Goal: Transaction & Acquisition: Purchase product/service

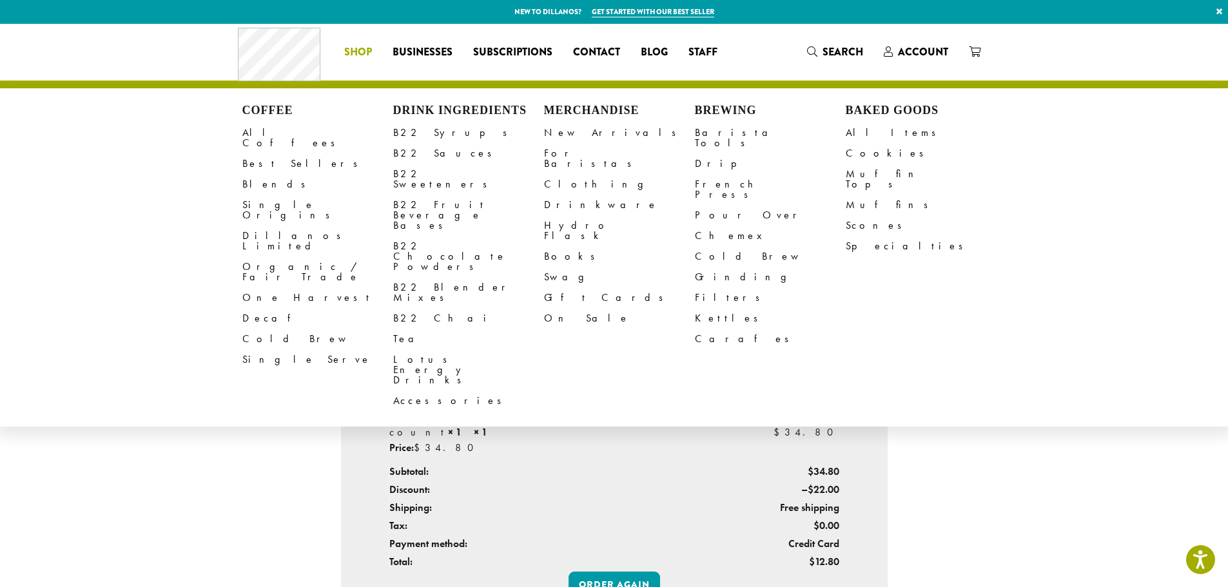
click at [362, 53] on span "Shop" at bounding box center [358, 52] width 28 height 16
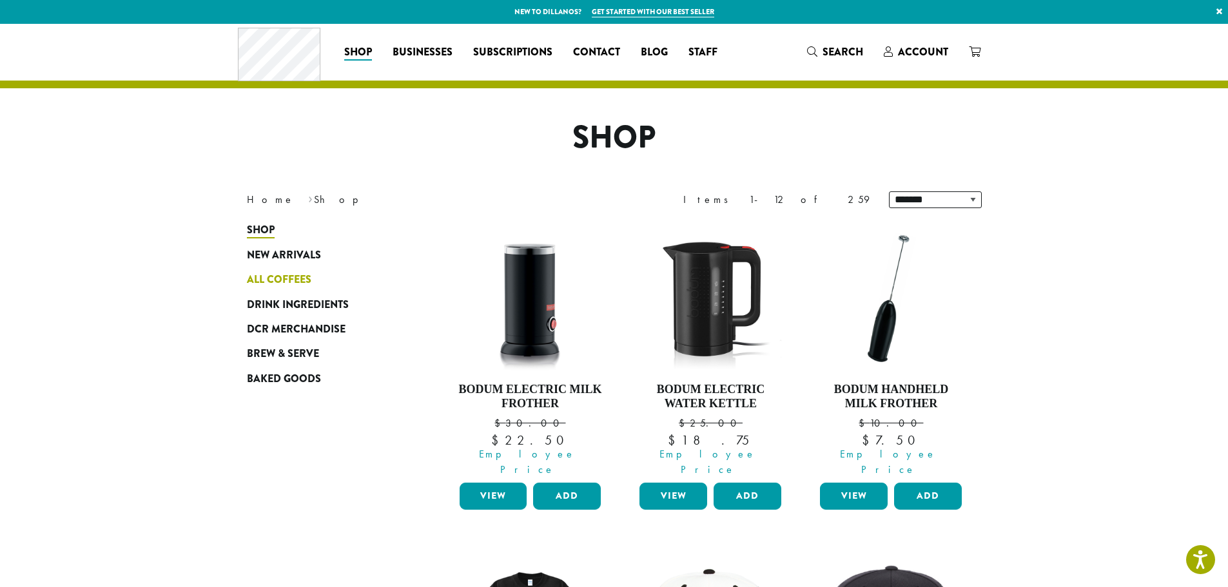
click at [285, 280] on span "All Coffees" at bounding box center [279, 280] width 64 height 16
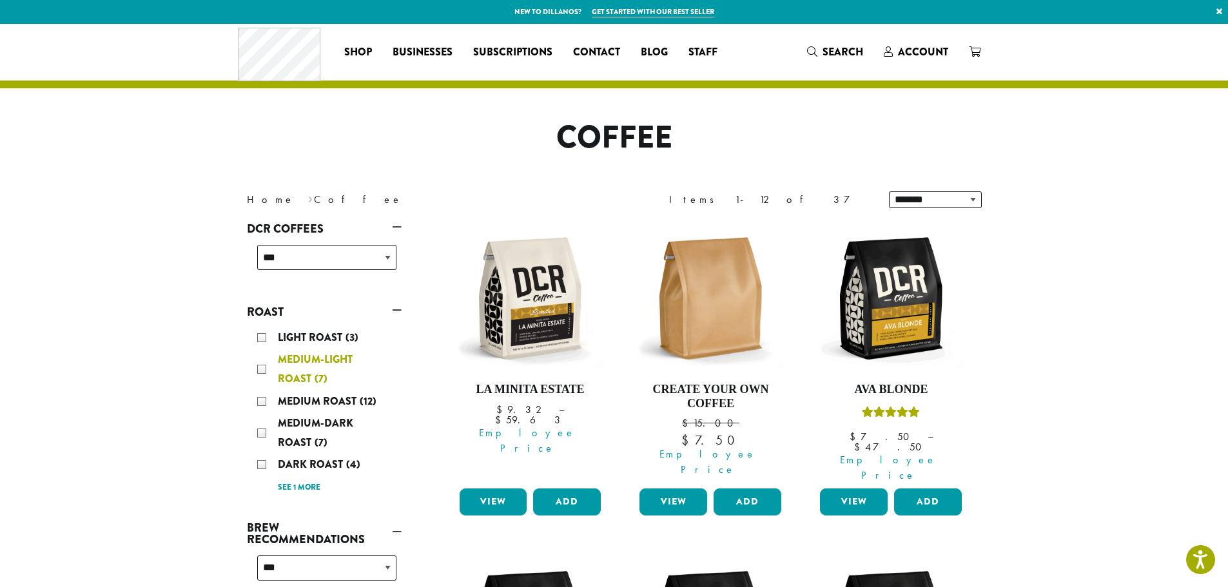
click at [306, 360] on span "Medium-Light Roast" at bounding box center [315, 369] width 75 height 34
